Goal: Information Seeking & Learning: Learn about a topic

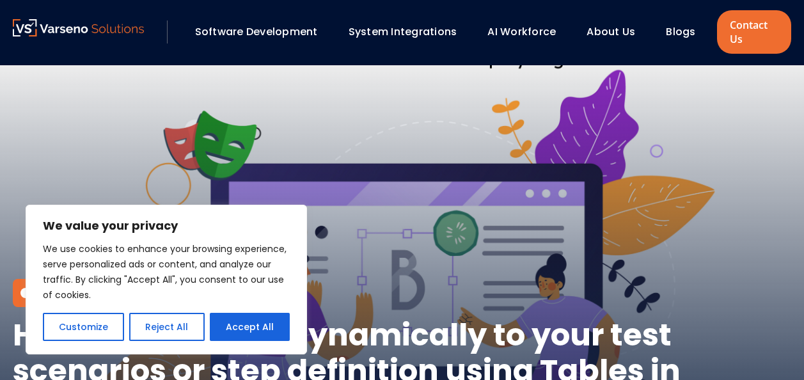
scroll to position [128, 0]
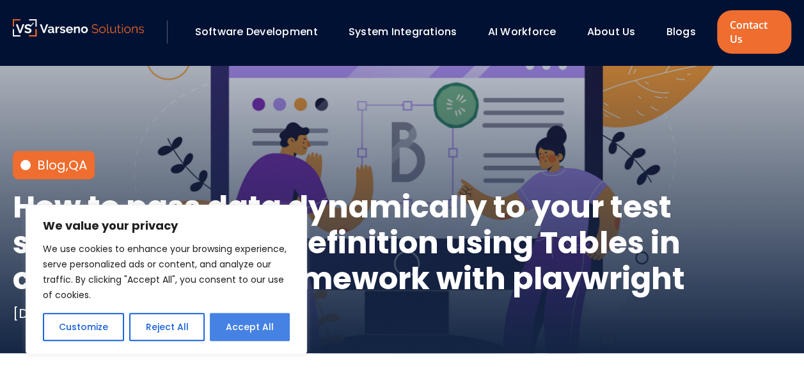
click at [253, 338] on button "Accept All" at bounding box center [250, 327] width 80 height 28
checkbox input "true"
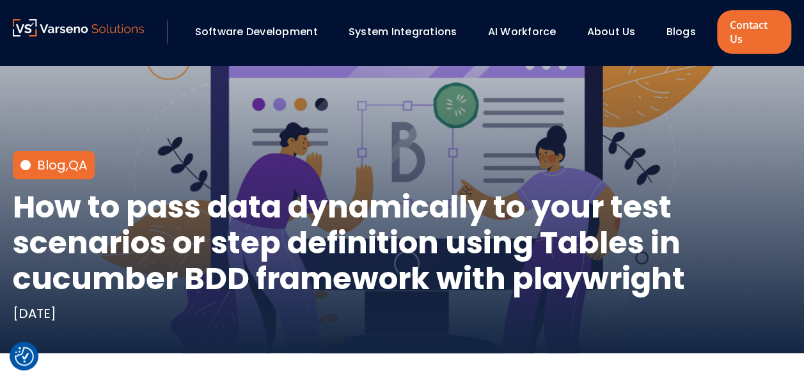
scroll to position [0, 0]
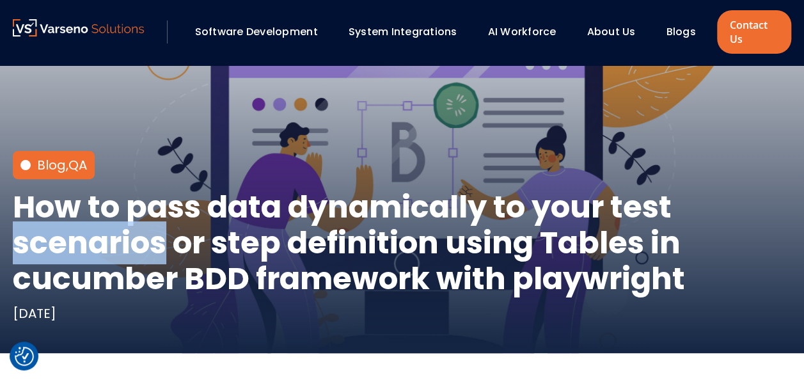
drag, startPoint x: 16, startPoint y: 243, endPoint x: 162, endPoint y: 251, distance: 146.6
click at [162, 251] on h1 "How to pass data dynamically to your test scenarios or step definition using Ta…" at bounding box center [402, 242] width 778 height 107
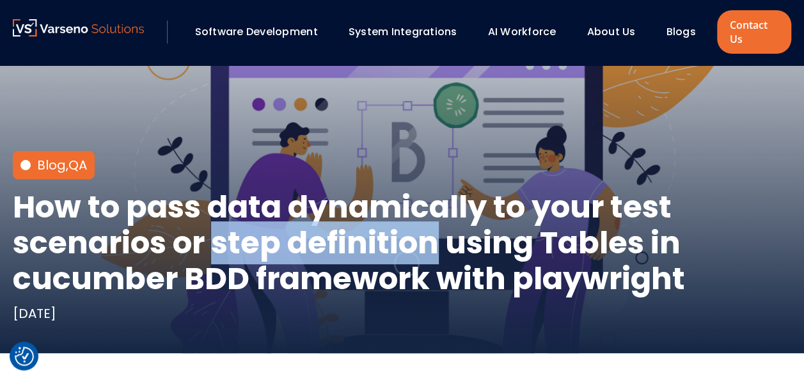
drag, startPoint x: 162, startPoint y: 251, endPoint x: 444, endPoint y: 237, distance: 281.7
click at [444, 237] on h1 "How to pass data dynamically to your test scenarios or step definition using Ta…" at bounding box center [402, 242] width 778 height 107
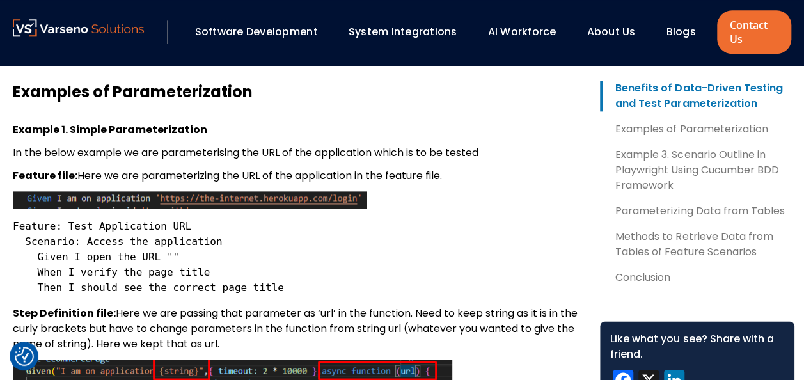
scroll to position [767, 0]
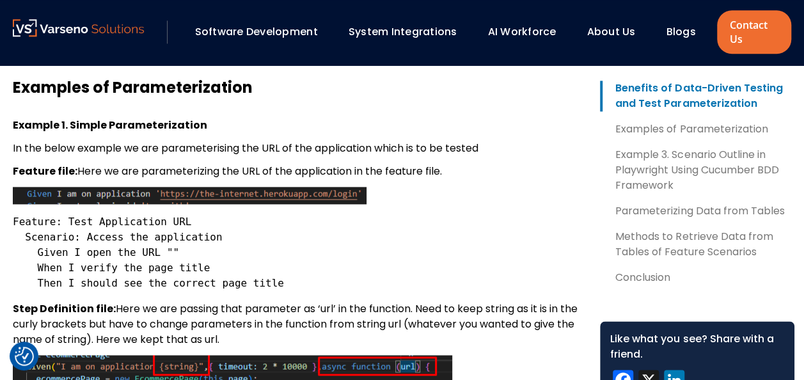
click at [159, 251] on code "Feature: Test Application URL Scenario: Access the application Given I open the…" at bounding box center [148, 252] width 271 height 74
click at [333, 254] on pre "Feature: Test Application URL Scenario: Access the application Given I open the…" at bounding box center [296, 252] width 567 height 77
drag, startPoint x: 455, startPoint y: 146, endPoint x: 490, endPoint y: 145, distance: 35.8
click at [490, 145] on p "In the below example we are parameterising the URL of the application which is …" at bounding box center [296, 148] width 567 height 15
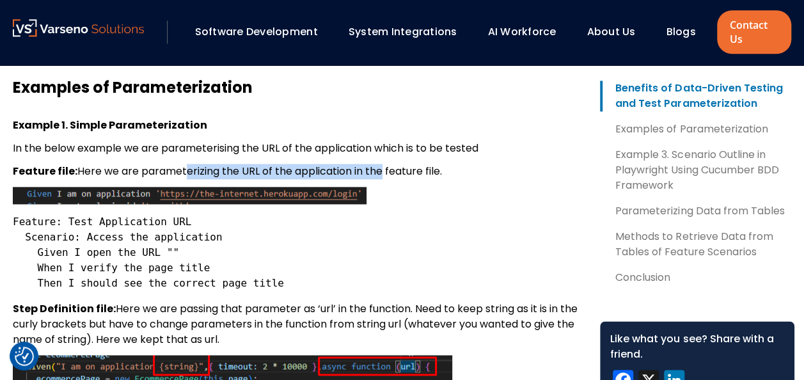
drag, startPoint x: 275, startPoint y: 178, endPoint x: 382, endPoint y: 178, distance: 107.4
click at [382, 178] on p "Feature file: Here we are parameterizing the URL of th e application in the fea…" at bounding box center [296, 171] width 567 height 15
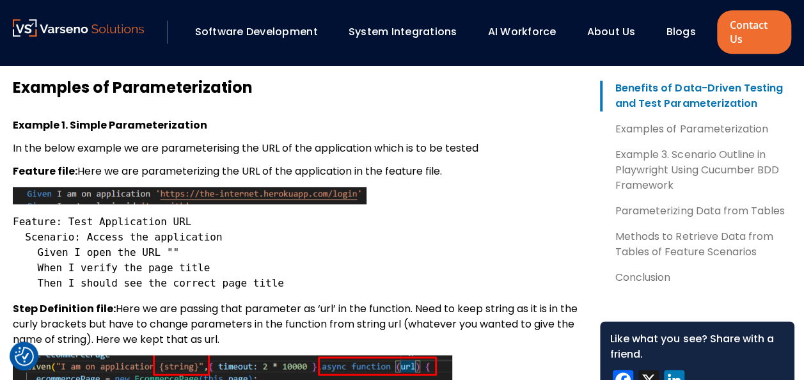
drag, startPoint x: 382, startPoint y: 178, endPoint x: 367, endPoint y: 243, distance: 66.4
click at [380, 243] on pre "Feature: Test Application URL Scenario: Access the application Given I open the…" at bounding box center [296, 252] width 567 height 77
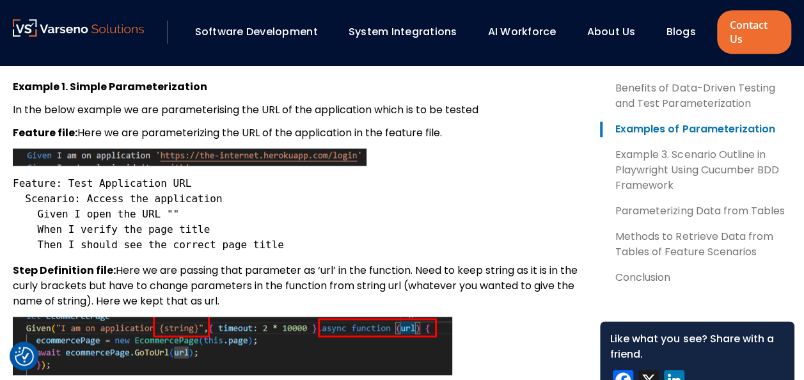
scroll to position [831, 0]
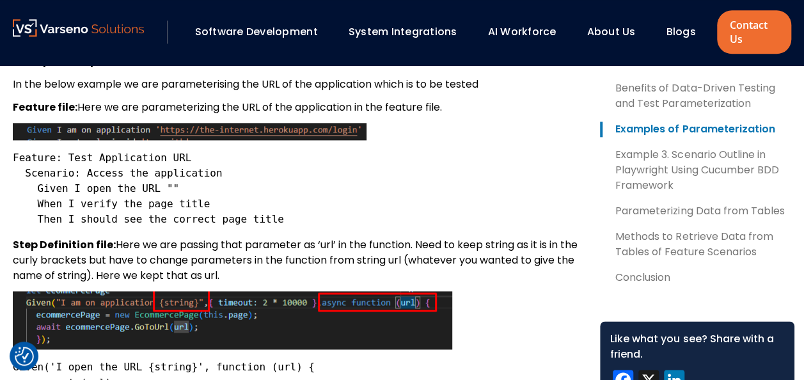
click at [312, 196] on pre "Feature: Test Application URL Scenario: Access the application Given I open the…" at bounding box center [296, 188] width 567 height 77
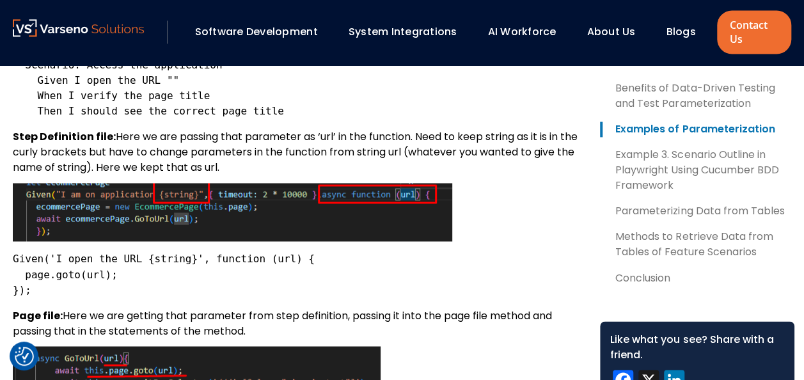
scroll to position [959, 0]
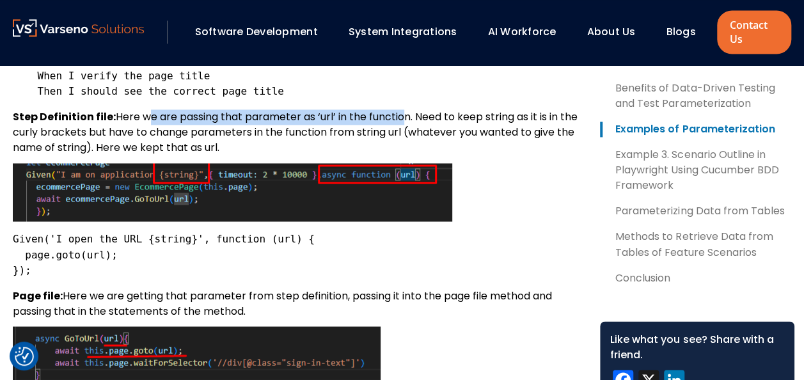
drag, startPoint x: 150, startPoint y: 121, endPoint x: 402, endPoint y: 121, distance: 251.9
click at [402, 121] on p "Step Definition file: Here we are passing that parameter as ‘url’ in the functi…" at bounding box center [296, 132] width 567 height 46
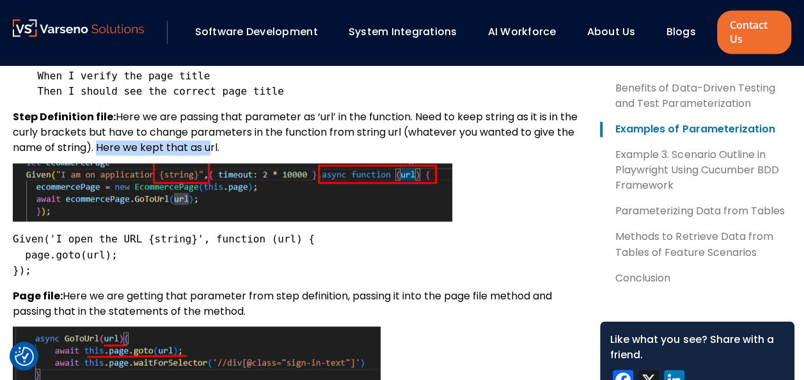
drag, startPoint x: 142, startPoint y: 147, endPoint x: 251, endPoint y: 147, distance: 109.3
click at [251, 147] on p "Step Definition file: Here we are passing that parameter as ‘url’ in the functi…" at bounding box center [296, 132] width 567 height 46
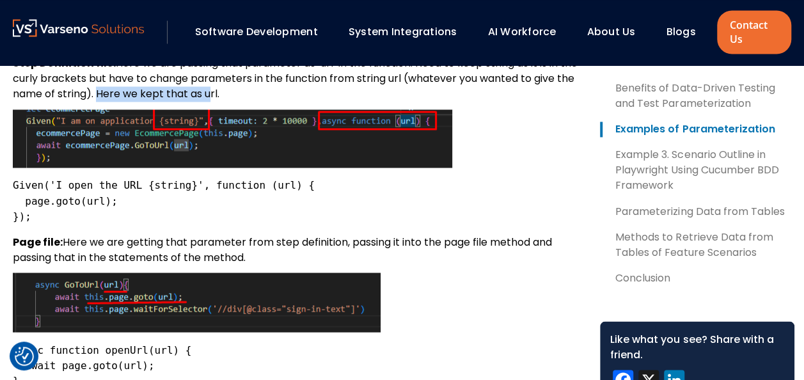
scroll to position [1023, 0]
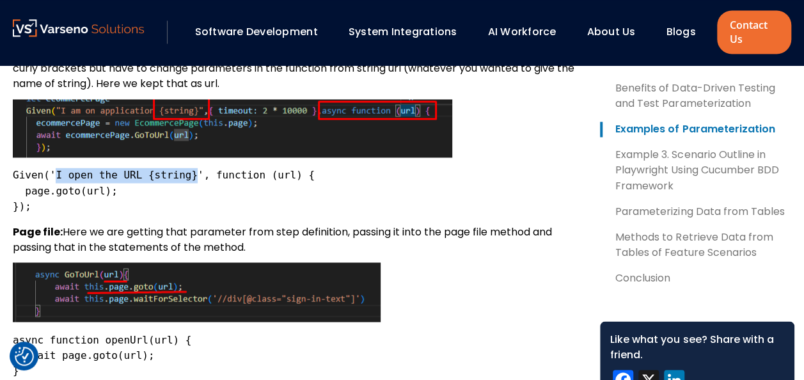
drag, startPoint x: 54, startPoint y: 175, endPoint x: 180, endPoint y: 180, distance: 126.7
click at [180, 180] on code "Given('I open the URL {string}', function (url) { page.goto(url); });" at bounding box center [164, 190] width 302 height 43
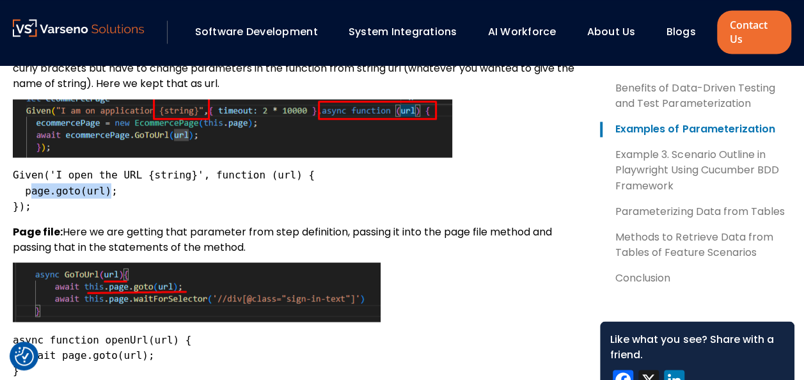
drag, startPoint x: 31, startPoint y: 192, endPoint x: 104, endPoint y: 192, distance: 72.9
click at [104, 192] on code "Given('I open the URL {string}', function (url) { page.goto(url); });" at bounding box center [164, 190] width 302 height 43
click at [283, 198] on pre "Given('I open the URL {string}', function (url) { page.goto(url); });" at bounding box center [296, 191] width 567 height 46
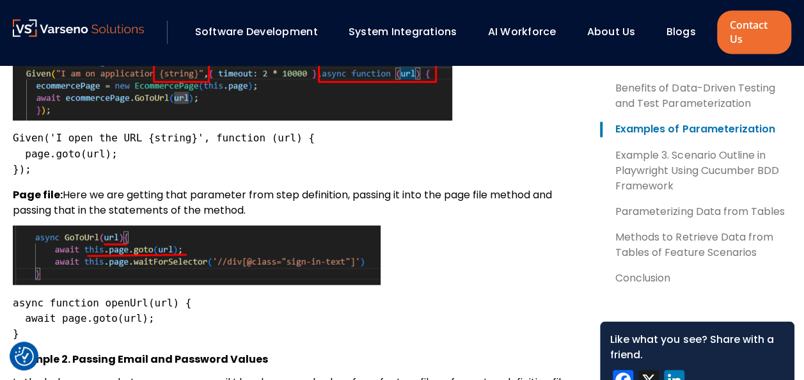
scroll to position [1087, 0]
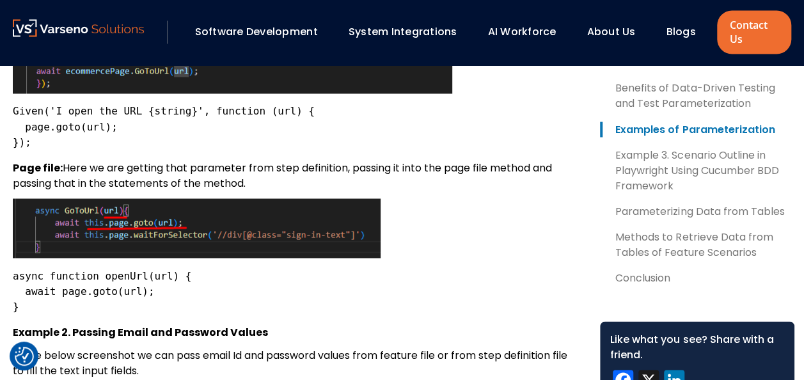
click at [110, 206] on img at bounding box center [197, 227] width 368 height 59
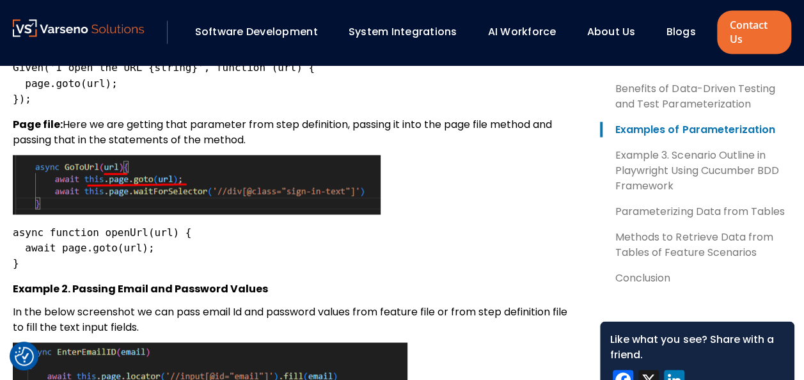
scroll to position [1151, 0]
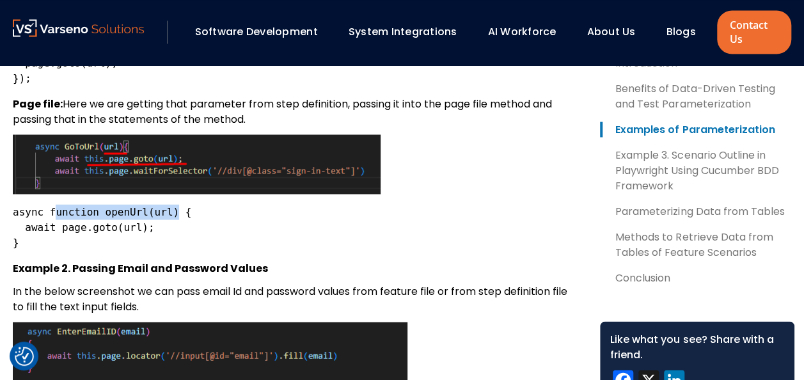
drag, startPoint x: 49, startPoint y: 210, endPoint x: 165, endPoint y: 210, distance: 115.7
click at [165, 210] on code "async function openUrl(url) { await page.goto(url); }" at bounding box center [102, 226] width 178 height 43
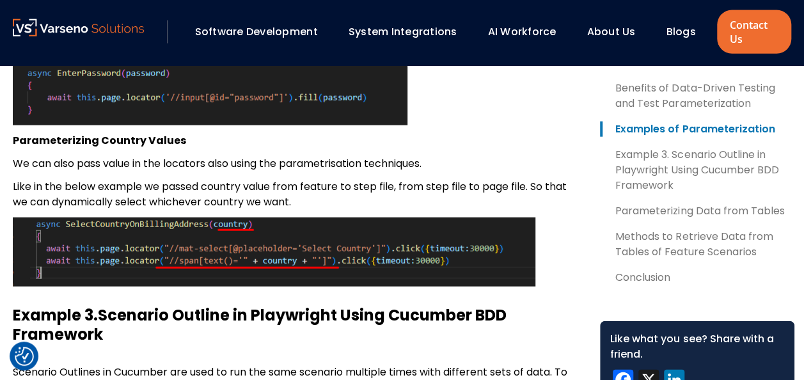
scroll to position [1471, 0]
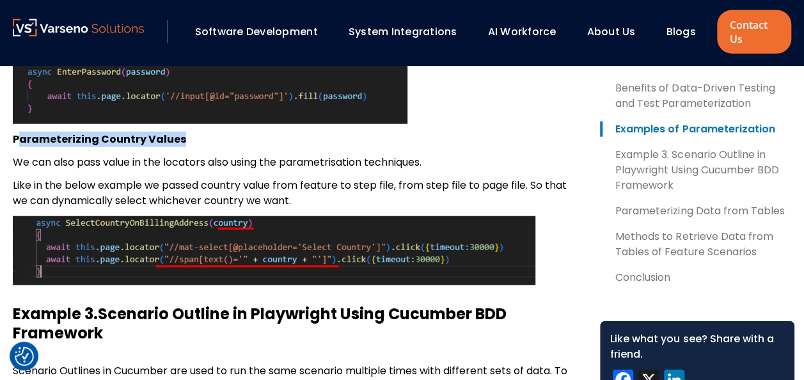
drag, startPoint x: 17, startPoint y: 141, endPoint x: 185, endPoint y: 143, distance: 168.2
click at [185, 143] on p "Parameterizing Country Values" at bounding box center [296, 139] width 567 height 15
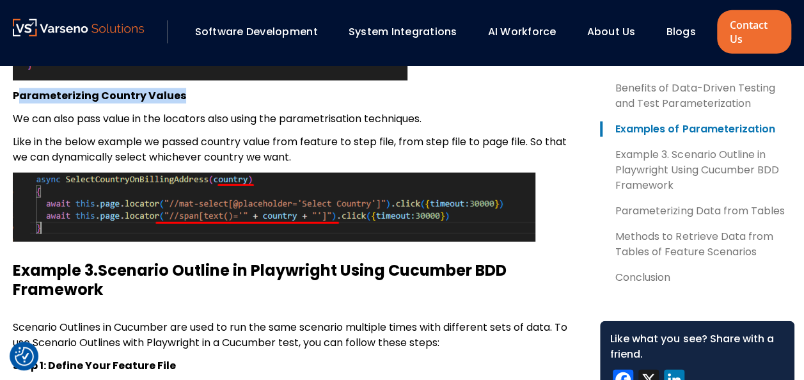
scroll to position [1535, 0]
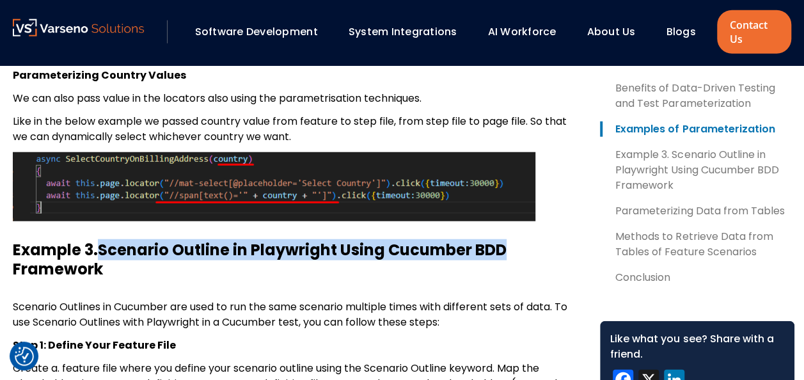
drag, startPoint x: 106, startPoint y: 251, endPoint x: 508, endPoint y: 256, distance: 402.2
click at [508, 256] on h3 "Example 3. Scenario Outline in Playwright Using Cucumber BDD Framework" at bounding box center [296, 259] width 567 height 38
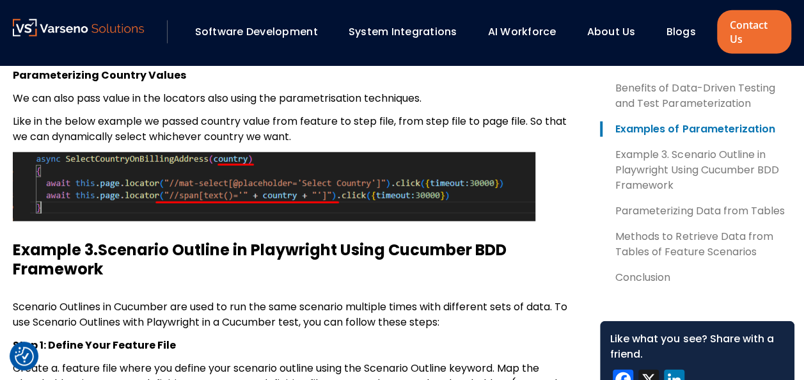
click at [290, 267] on h3 "Example 3. Scenario Outline in Playwright Using Cucumber BDD Framework" at bounding box center [296, 259] width 567 height 38
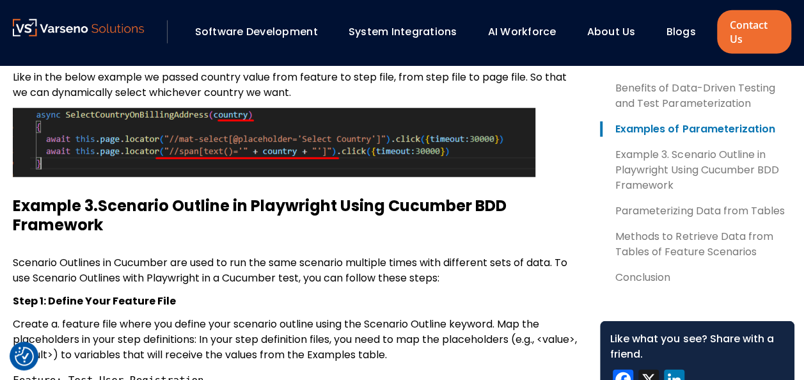
scroll to position [1663, 0]
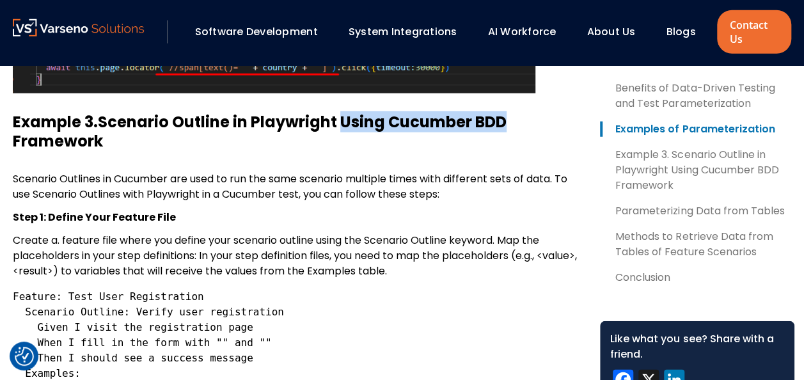
drag, startPoint x: 347, startPoint y: 124, endPoint x: 510, endPoint y: 124, distance: 163.7
click at [510, 124] on h3 "Example 3. Scenario Outline in Playwright Using Cucumber BDD Framework" at bounding box center [296, 132] width 567 height 38
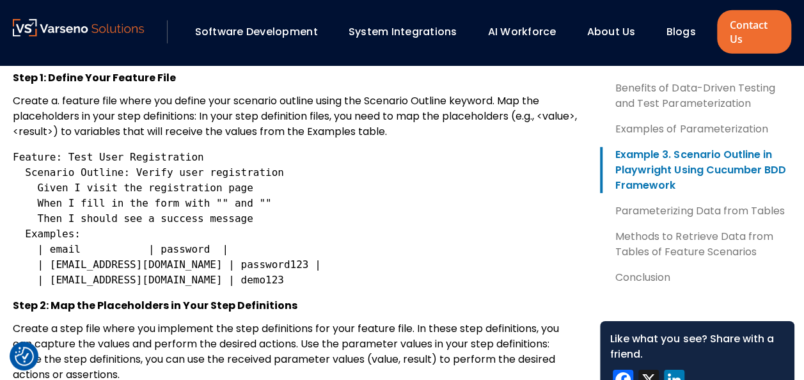
scroll to position [1726, 0]
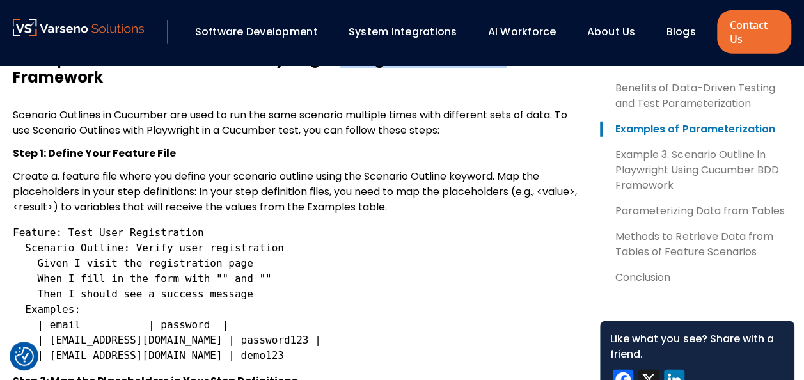
click at [626, 184] on link "Example 3. Scenario Outline in Playwright Using Cucumber BDD Framework" at bounding box center [697, 170] width 194 height 46
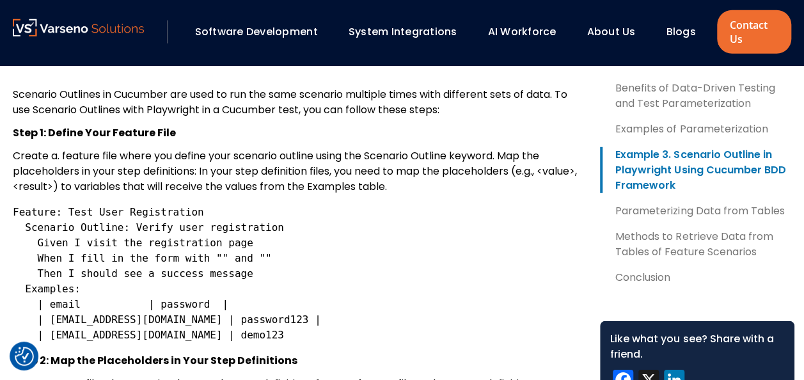
scroll to position [1775, 0]
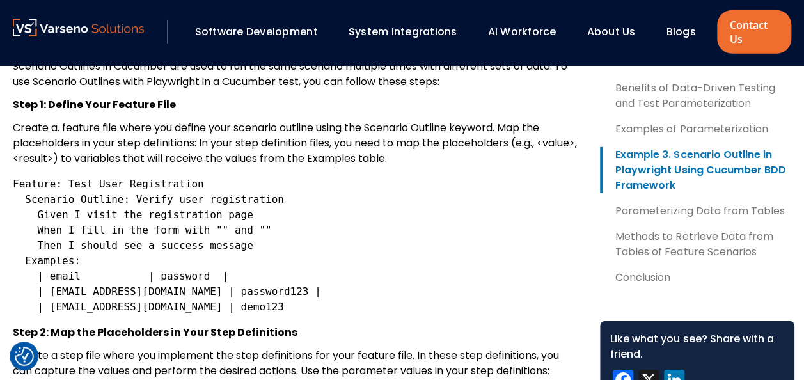
click at [203, 228] on code "Feature: Test User Registration Scenario Outline: Verify user registration Give…" at bounding box center [167, 245] width 308 height 135
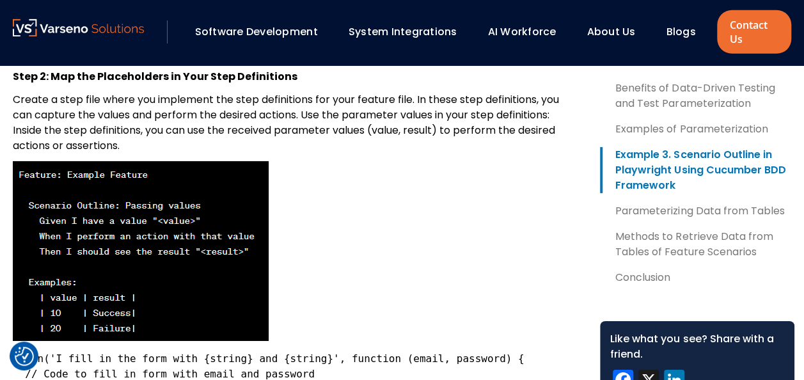
scroll to position [2095, 0]
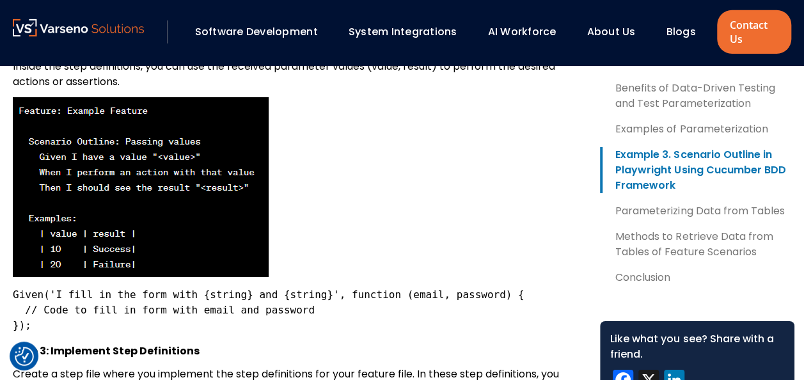
click at [179, 154] on img at bounding box center [141, 187] width 256 height 180
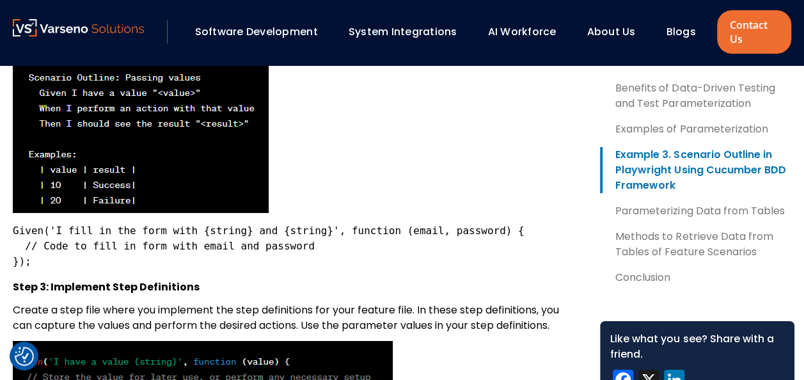
click at [214, 232] on code "Given('I fill in the form with {string} and {string}', function (email, passwor…" at bounding box center [269, 245] width 512 height 43
drag, startPoint x: 214, startPoint y: 232, endPoint x: 285, endPoint y: 234, distance: 71.6
click at [285, 234] on code "Given('I fill in the form with {string} and {string}', function (email, passwor…" at bounding box center [269, 245] width 512 height 43
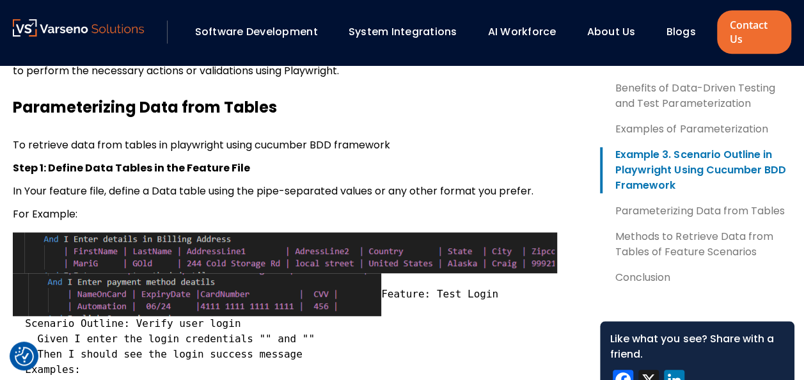
scroll to position [2798, 0]
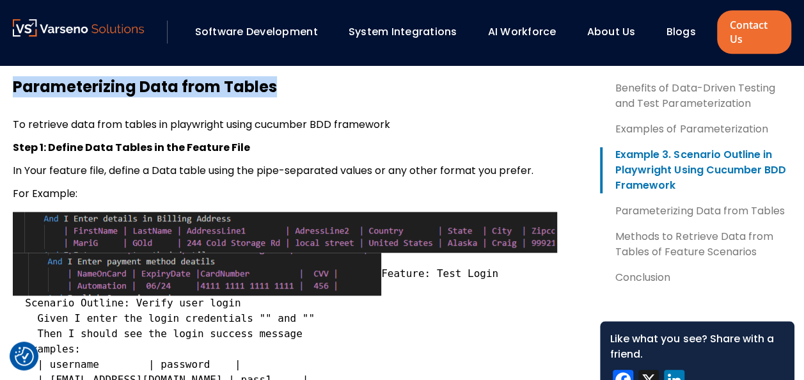
drag, startPoint x: 13, startPoint y: 88, endPoint x: 296, endPoint y: 88, distance: 282.6
click at [296, 88] on h3 "Parameterizing Data from Tables" at bounding box center [296, 86] width 567 height 19
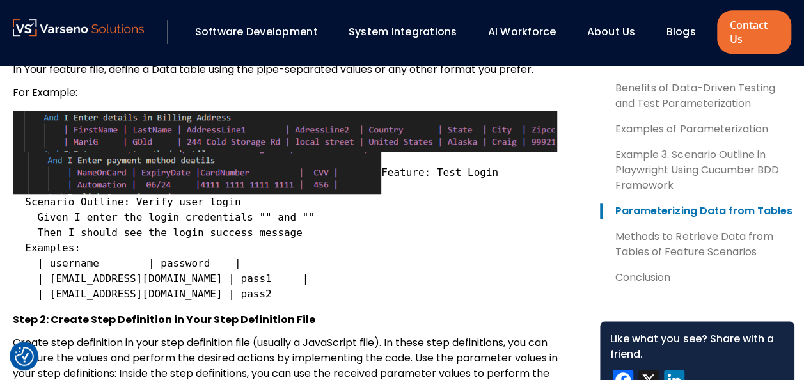
scroll to position [2926, 0]
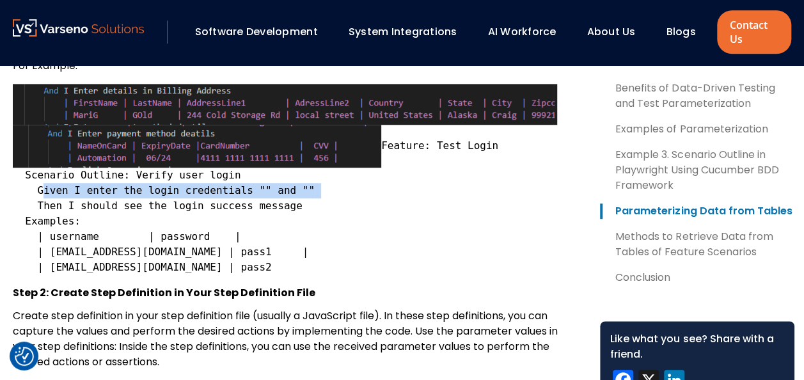
drag, startPoint x: 36, startPoint y: 206, endPoint x: 294, endPoint y: 205, distance: 258.3
click at [294, 205] on pre "Feature: Test Login Scenario Outline: Verify user login Given I enter the login…" at bounding box center [296, 179] width 567 height 191
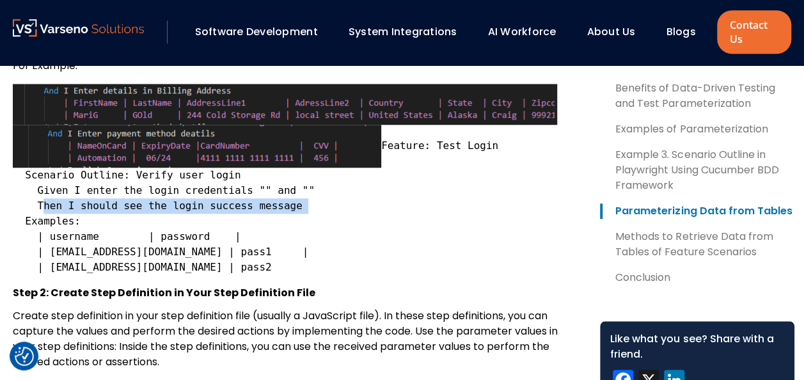
drag, startPoint x: 37, startPoint y: 223, endPoint x: 286, endPoint y: 223, distance: 248.7
click at [286, 223] on pre "Feature: Test Login Scenario Outline: Verify user login Given I enter the login…" at bounding box center [296, 179] width 567 height 191
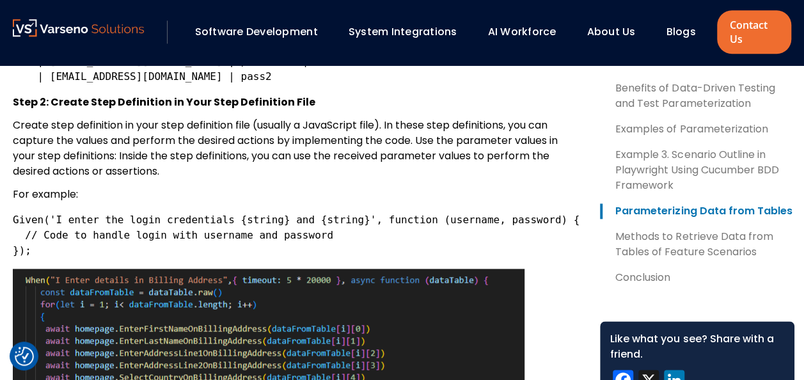
scroll to position [3118, 0]
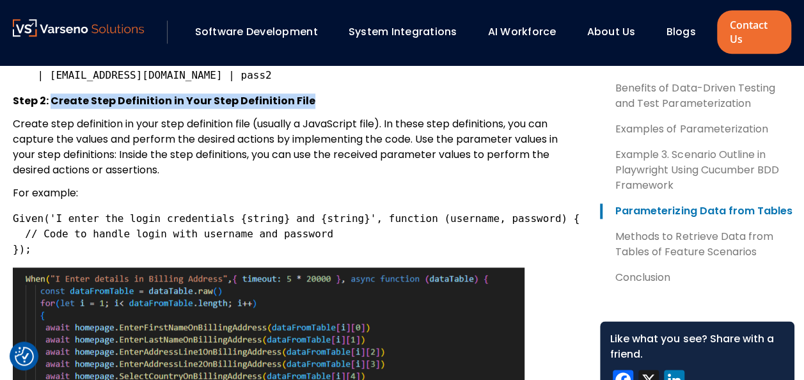
drag, startPoint x: 52, startPoint y: 118, endPoint x: 308, endPoint y: 113, distance: 256.5
click at [308, 109] on p "Step 2: Create Step Definition in Your Step Definition File" at bounding box center [296, 100] width 567 height 15
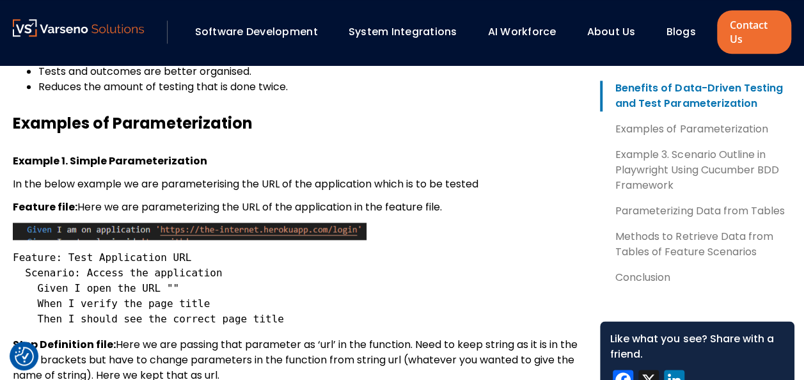
scroll to position [706, 0]
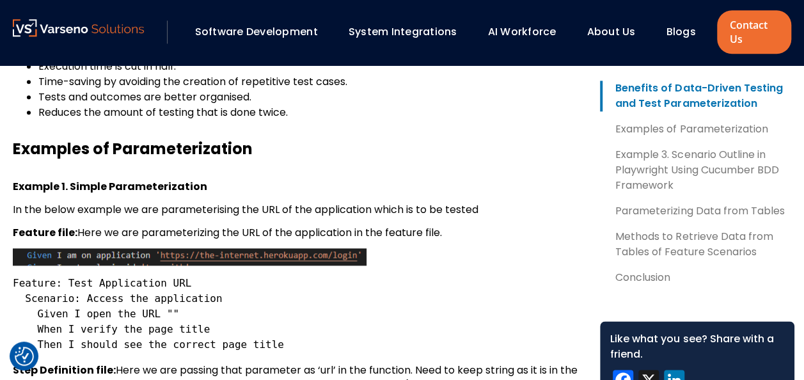
click at [753, 165] on link "Example 3. Scenario Outline in Playwright Using Cucumber BDD Framework" at bounding box center [697, 170] width 194 height 46
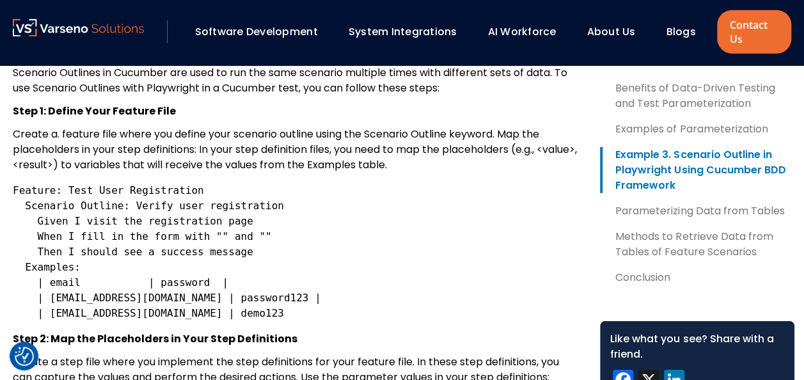
scroll to position [1775, 0]
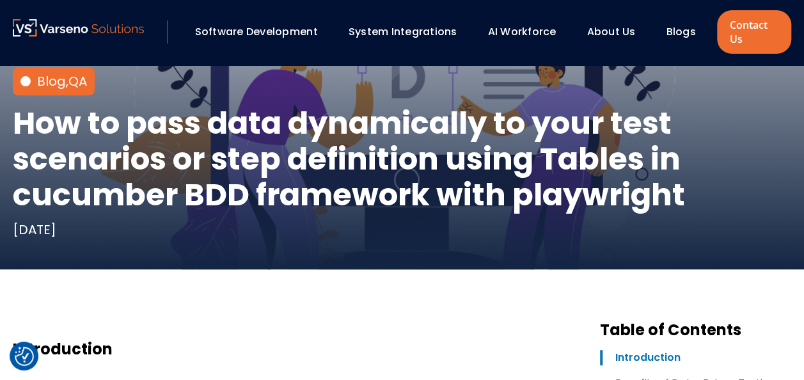
scroll to position [192, 0]
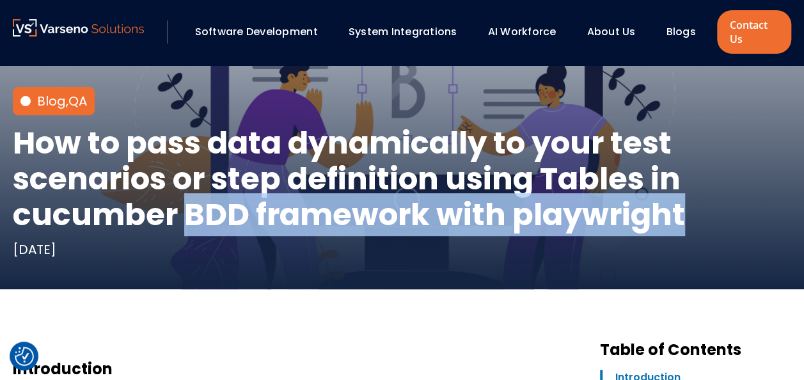
drag, startPoint x: 185, startPoint y: 214, endPoint x: 687, endPoint y: 233, distance: 502.3
click at [687, 233] on div "Blog , QA How to pass data dynamically to your test scenarios or step definitio…" at bounding box center [402, 81] width 804 height 416
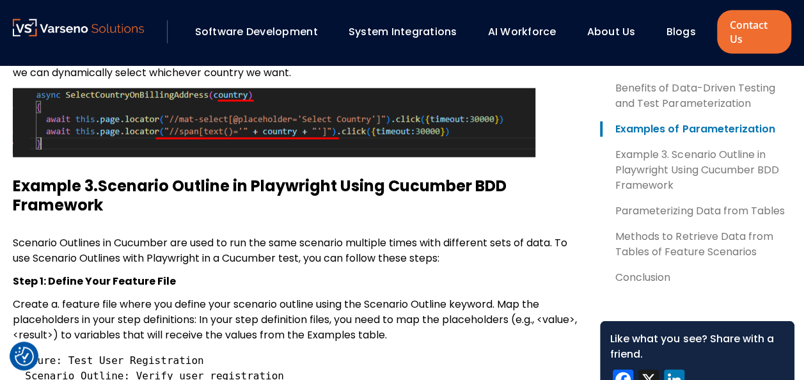
scroll to position [1663, 0]
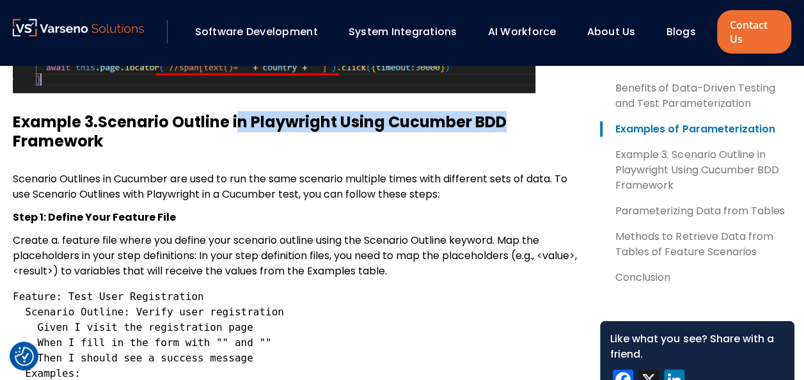
drag, startPoint x: 244, startPoint y: 123, endPoint x: 523, endPoint y: 127, distance: 279.5
click at [523, 127] on h3 "Example 3. Scenario Outline in Playwright Using Cucumber BDD Framework" at bounding box center [296, 132] width 567 height 38
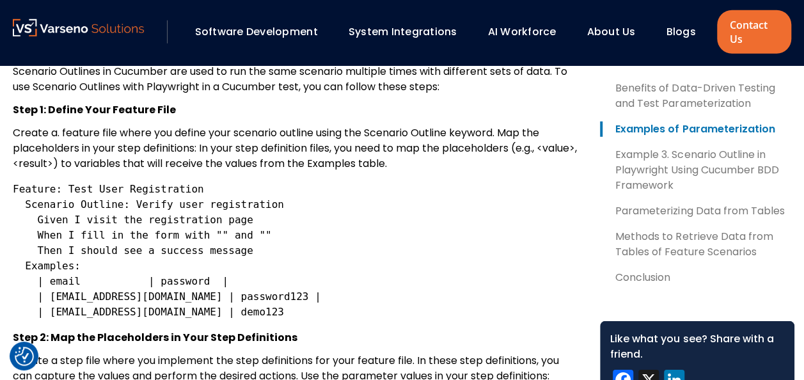
scroll to position [1790, 0]
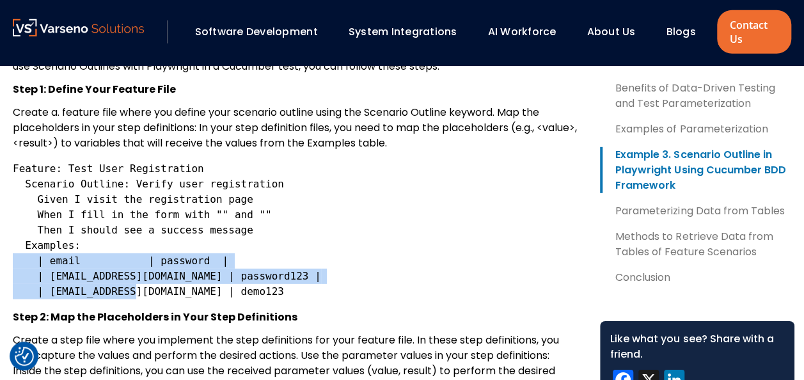
drag, startPoint x: 202, startPoint y: 294, endPoint x: 12, endPoint y: 253, distance: 194.3
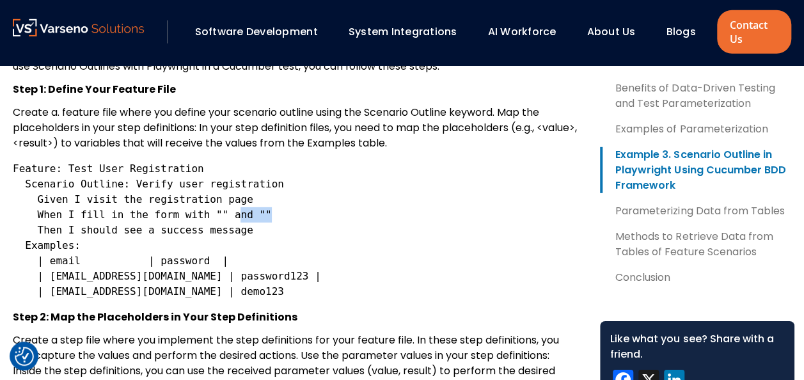
drag, startPoint x: 218, startPoint y: 212, endPoint x: 249, endPoint y: 211, distance: 30.7
click at [249, 211] on code "Feature: Test User Registration Scenario Outline: Verify user registration Give…" at bounding box center [167, 229] width 308 height 135
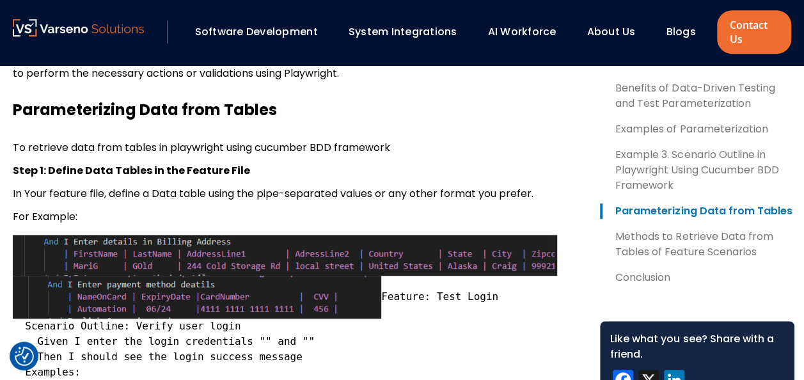
scroll to position [2750, 0]
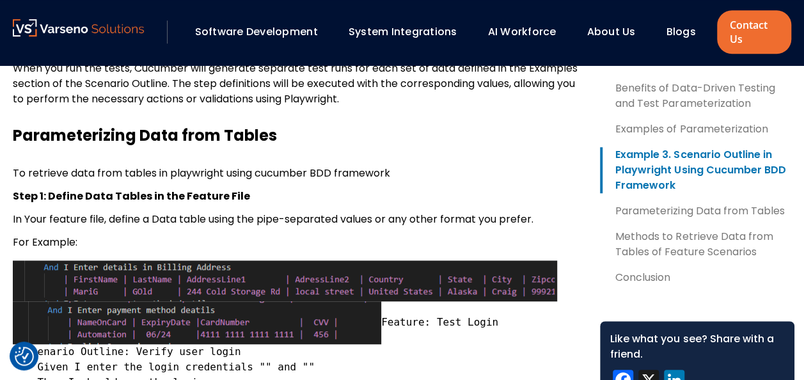
click at [84, 280] on img at bounding box center [285, 280] width 544 height 41
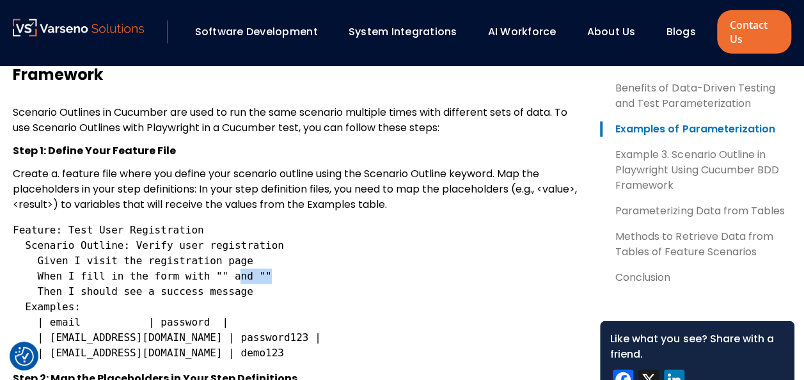
scroll to position [1473, 0]
